Goal: Task Accomplishment & Management: Use online tool/utility

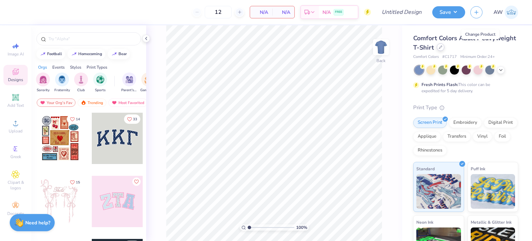
click at [444, 49] on div at bounding box center [441, 47] width 8 height 8
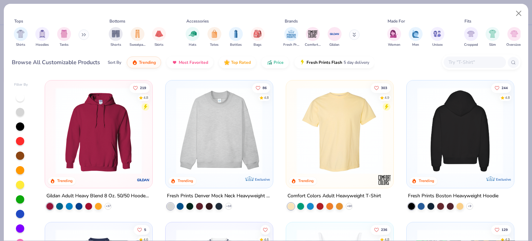
click at [442, 158] on img at bounding box center [461, 130] width 94 height 87
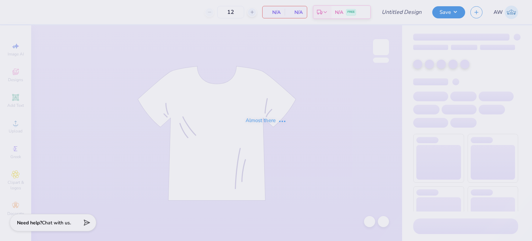
type input "50"
type input "Sisterhood"
type input "110"
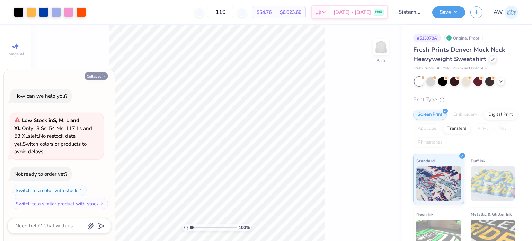
click at [100, 76] on button "Collapse" at bounding box center [96, 75] width 23 height 7
type textarea "x"
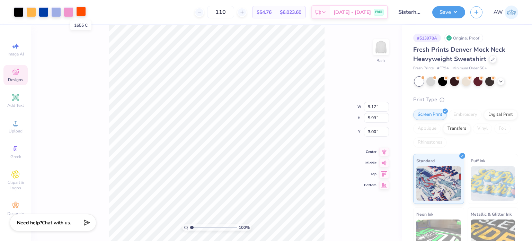
click at [82, 9] on div at bounding box center [81, 12] width 10 height 10
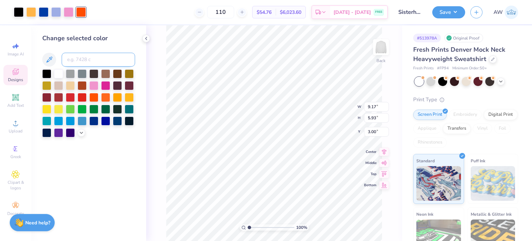
click at [97, 65] on input at bounding box center [98, 60] width 73 height 14
type input "293"
click at [369, 221] on icon at bounding box center [369, 221] width 7 height 7
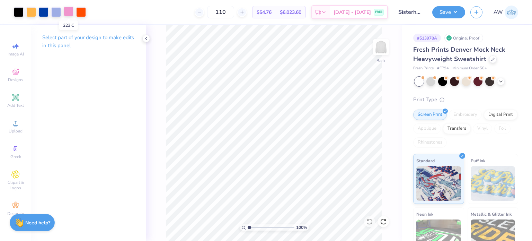
click at [68, 12] on div at bounding box center [69, 12] width 10 height 10
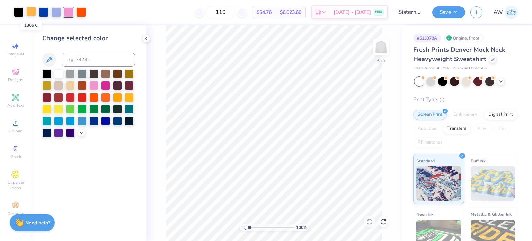
click at [30, 10] on div at bounding box center [31, 12] width 10 height 10
click at [69, 12] on div at bounding box center [69, 12] width 10 height 10
click at [92, 60] on input at bounding box center [98, 60] width 73 height 14
type input "1"
click at [32, 10] on div at bounding box center [31, 12] width 10 height 10
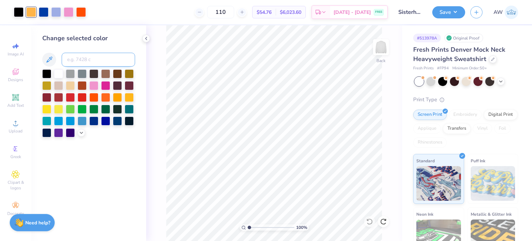
click at [81, 58] on input at bounding box center [98, 60] width 73 height 14
type input "223"
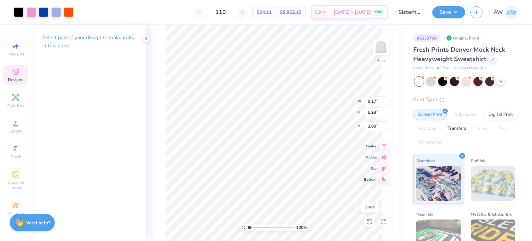
click at [368, 220] on icon at bounding box center [367, 219] width 1 height 1
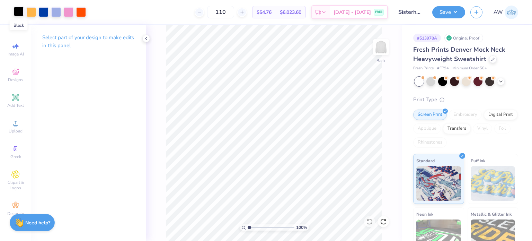
click at [18, 12] on div at bounding box center [19, 12] width 10 height 10
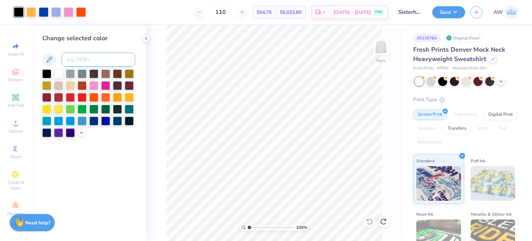
click at [90, 60] on input at bounding box center [98, 60] width 73 height 14
type input "293"
click at [161, 94] on div "100 % Back" at bounding box center [274, 132] width 256 height 215
click at [33, 8] on div at bounding box center [31, 12] width 10 height 10
type input "1.05490590035544"
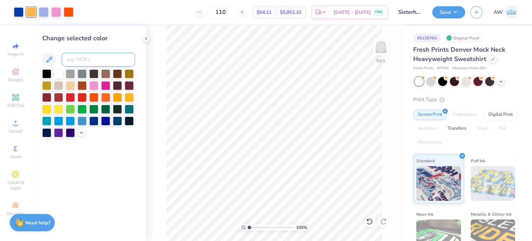
click at [95, 61] on input at bounding box center [98, 60] width 73 height 14
type input "223"
click at [368, 220] on icon at bounding box center [367, 219] width 1 height 1
click at [272, 11] on span "$54.11" at bounding box center [264, 12] width 15 height 7
click at [29, 12] on div at bounding box center [31, 12] width 10 height 10
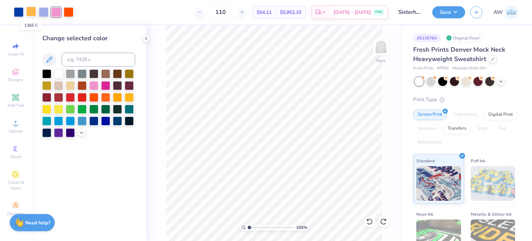
type input "1.05490590035544"
click at [77, 59] on input at bounding box center [98, 60] width 73 height 14
type input "2716"
click at [370, 222] on icon at bounding box center [369, 221] width 7 height 7
click at [70, 10] on div at bounding box center [69, 12] width 10 height 10
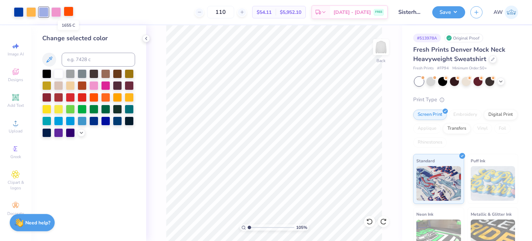
type input "1.05490590035544"
click at [97, 60] on input at bounding box center [98, 60] width 73 height 14
type input "293"
click at [366, 218] on icon at bounding box center [369, 221] width 7 height 7
type input "1.05490590035544"
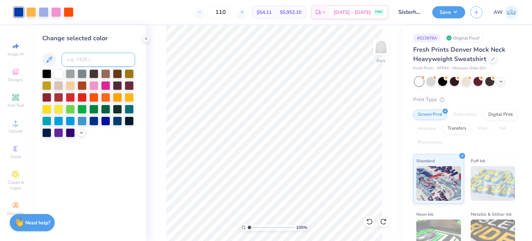
click at [87, 57] on input at bounding box center [98, 60] width 73 height 14
type input "2716"
click at [370, 221] on icon at bounding box center [369, 221] width 7 height 7
click at [69, 13] on div at bounding box center [69, 12] width 10 height 10
type input "1.05490590035544"
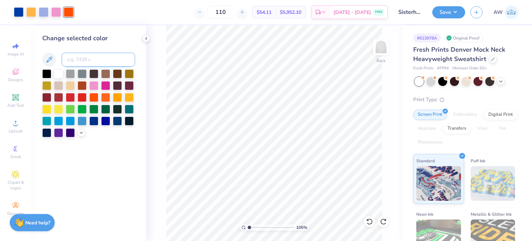
click at [83, 59] on input at bounding box center [98, 60] width 73 height 14
type input "2716"
click at [165, 61] on div "105 % Back" at bounding box center [274, 132] width 256 height 215
click at [451, 14] on button "Save" at bounding box center [448, 11] width 33 height 12
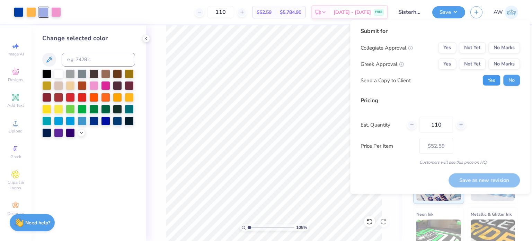
click at [495, 81] on button "Yes" at bounding box center [491, 80] width 18 height 11
type input "1.05490590035544"
click at [502, 60] on button "No Marks" at bounding box center [504, 64] width 32 height 11
click at [500, 45] on button "No Marks" at bounding box center [504, 47] width 32 height 11
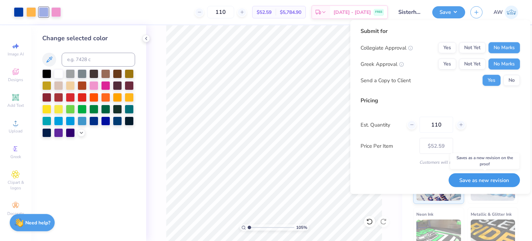
click at [476, 181] on button "Save as new revision" at bounding box center [483, 180] width 71 height 14
type input "– –"
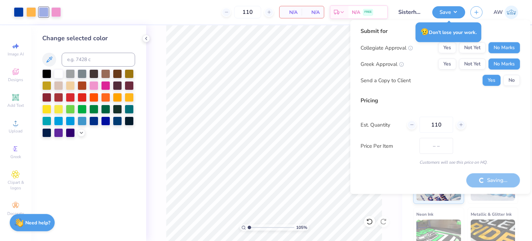
type input "1.05490590035544"
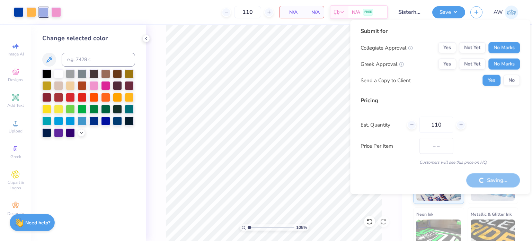
type textarea "x"
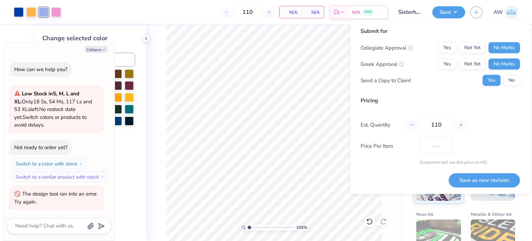
type input "1.05490590035544"
type textarea "x"
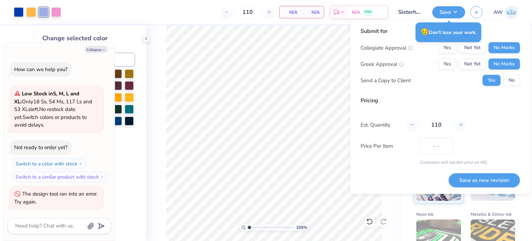
type input "1.05490590035544"
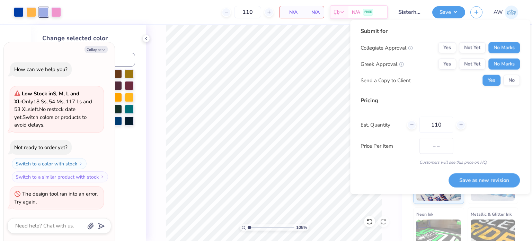
type textarea "x"
click at [478, 179] on button "Save as new revision" at bounding box center [483, 180] width 71 height 14
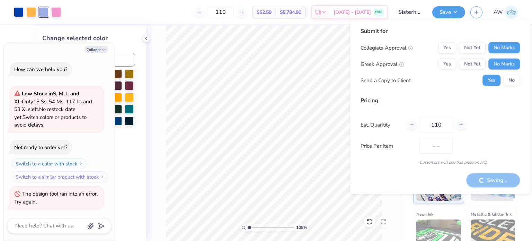
type input "$52.59"
type input "1.05490590035544"
type textarea "x"
type input "1.05490590035544"
type textarea "x"
